Goal: Check status

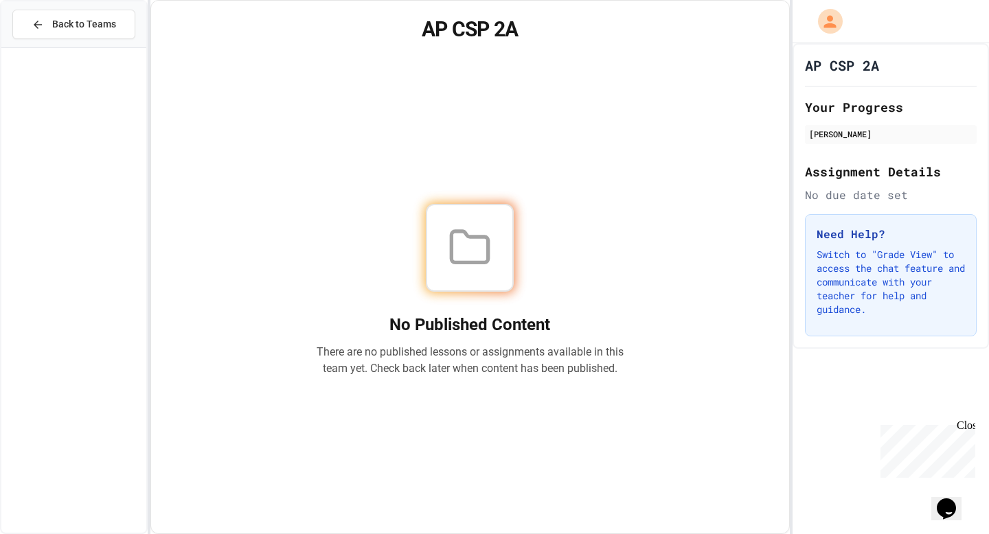
click at [846, 177] on h2 "Assignment Details" at bounding box center [891, 171] width 172 height 19
click at [963, 425] on div "Close" at bounding box center [965, 428] width 17 height 17
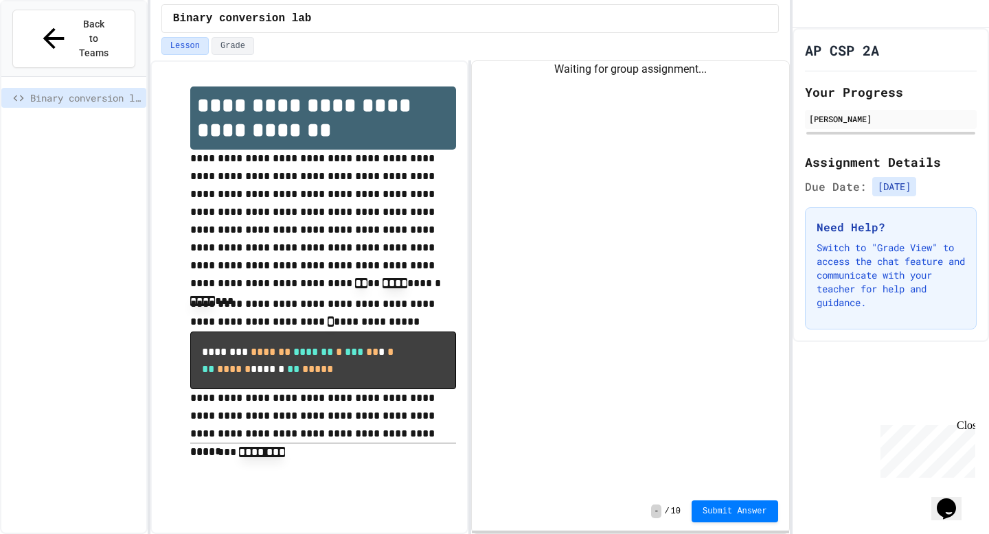
click at [558, 123] on div "Waiting for group assignment..." at bounding box center [630, 276] width 317 height 431
click at [655, 510] on span "-" at bounding box center [656, 512] width 10 height 14
